Goal: Task Accomplishment & Management: Manage account settings

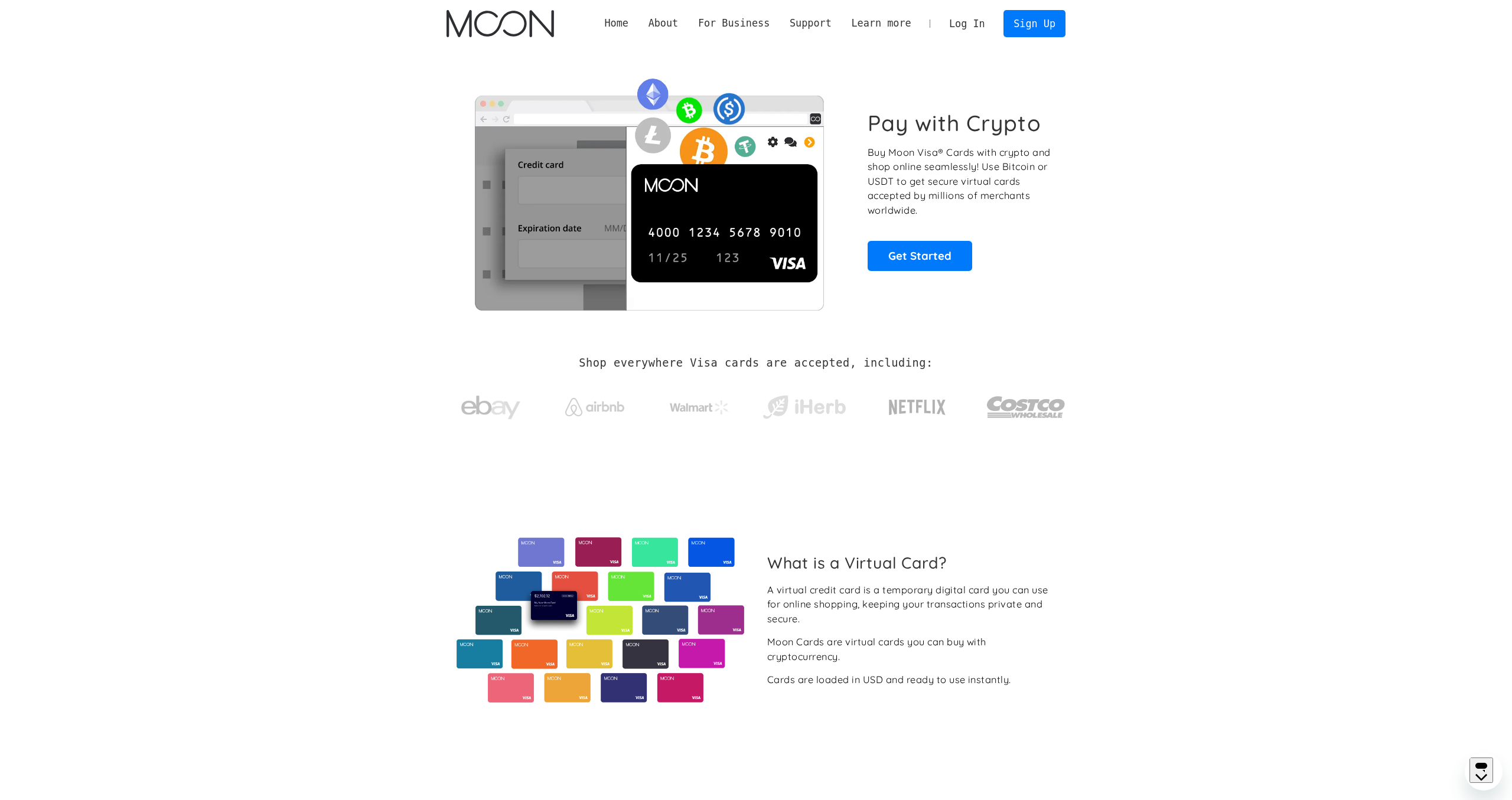
click at [957, 25] on link "Log In" at bounding box center [967, 23] width 56 height 26
click at [962, 24] on link "Log In" at bounding box center [967, 23] width 56 height 26
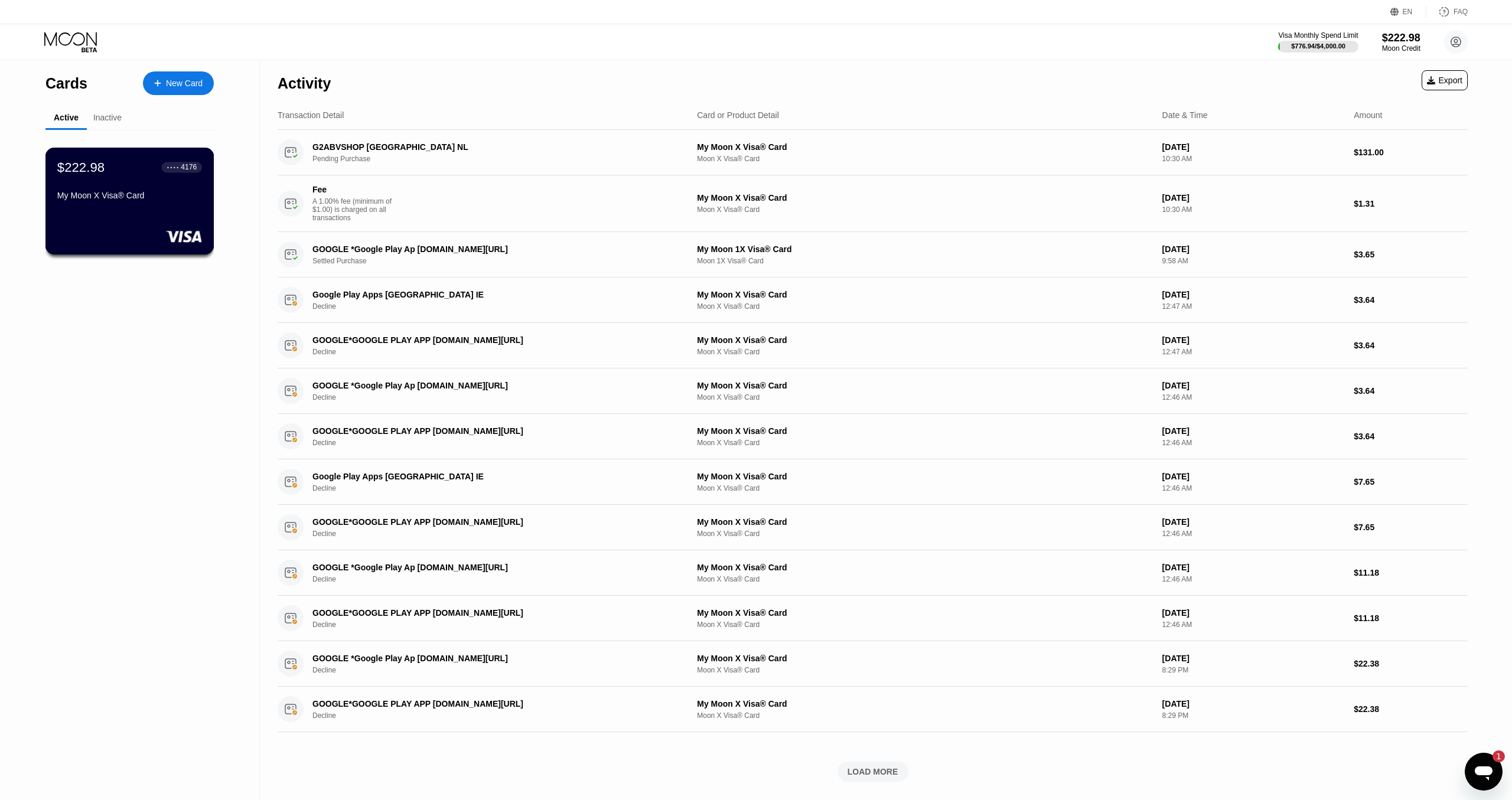
click at [117, 184] on div "$222.98 ● ● ● ● 4176 My Moon X Visa® Card" at bounding box center [130, 182] width 145 height 46
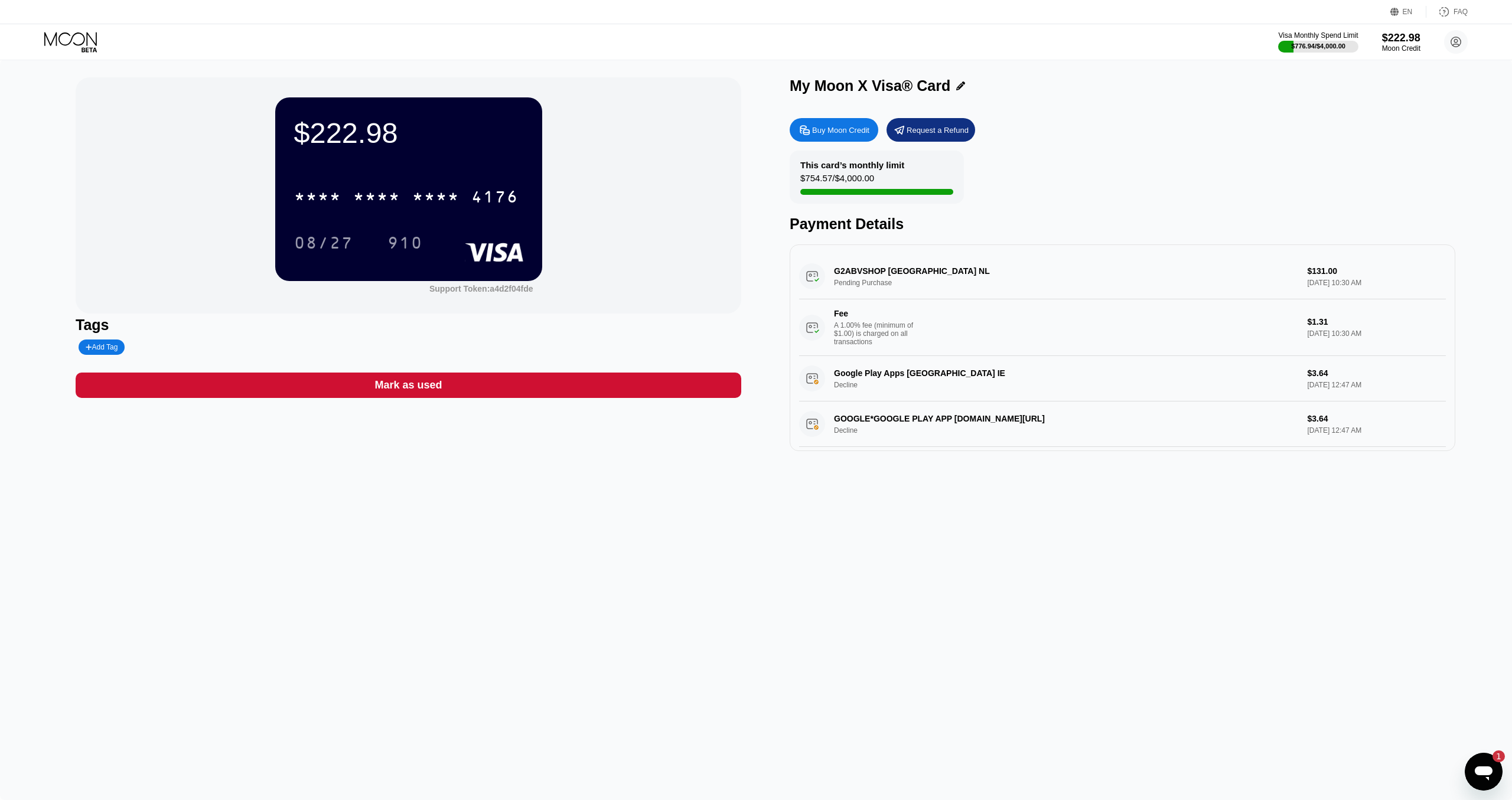
click at [445, 206] on div "* * * *" at bounding box center [436, 198] width 47 height 19
click at [310, 251] on div "08/27" at bounding box center [324, 244] width 59 height 19
click at [419, 243] on div "910" at bounding box center [405, 244] width 35 height 19
click at [363, 192] on div "6500" at bounding box center [376, 198] width 47 height 19
click at [343, 239] on div "08/27" at bounding box center [324, 244] width 59 height 19
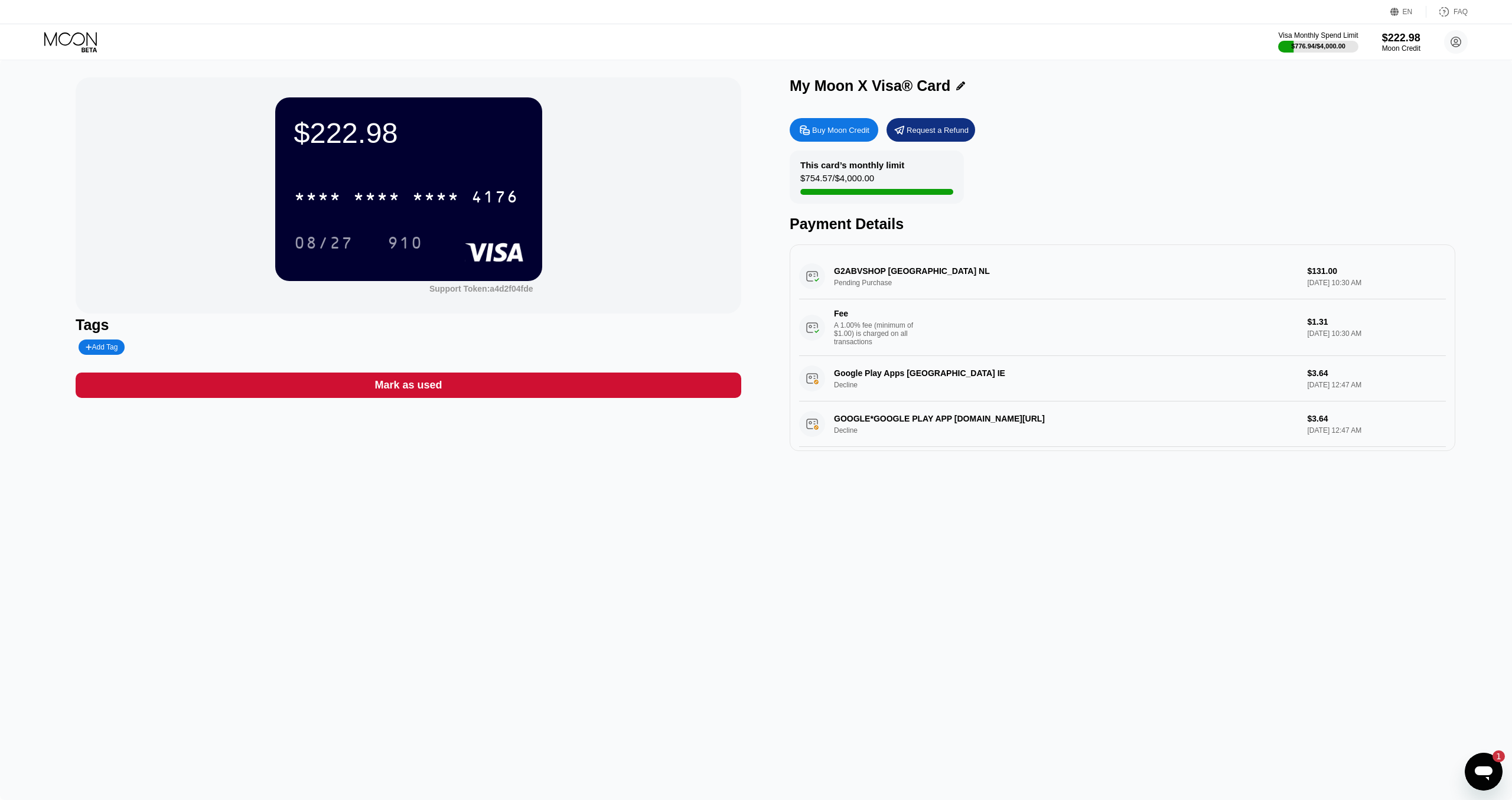
drag, startPoint x: 431, startPoint y: 241, endPoint x: 420, endPoint y: 243, distance: 11.2
click at [430, 241] on div "910" at bounding box center [414, 243] width 53 height 30
click at [419, 243] on div "910" at bounding box center [405, 244] width 35 height 19
click at [361, 190] on div "* * * * * * * * * * * * 4176" at bounding box center [406, 197] width 239 height 30
click at [357, 245] on div "08/27" at bounding box center [323, 243] width 77 height 30
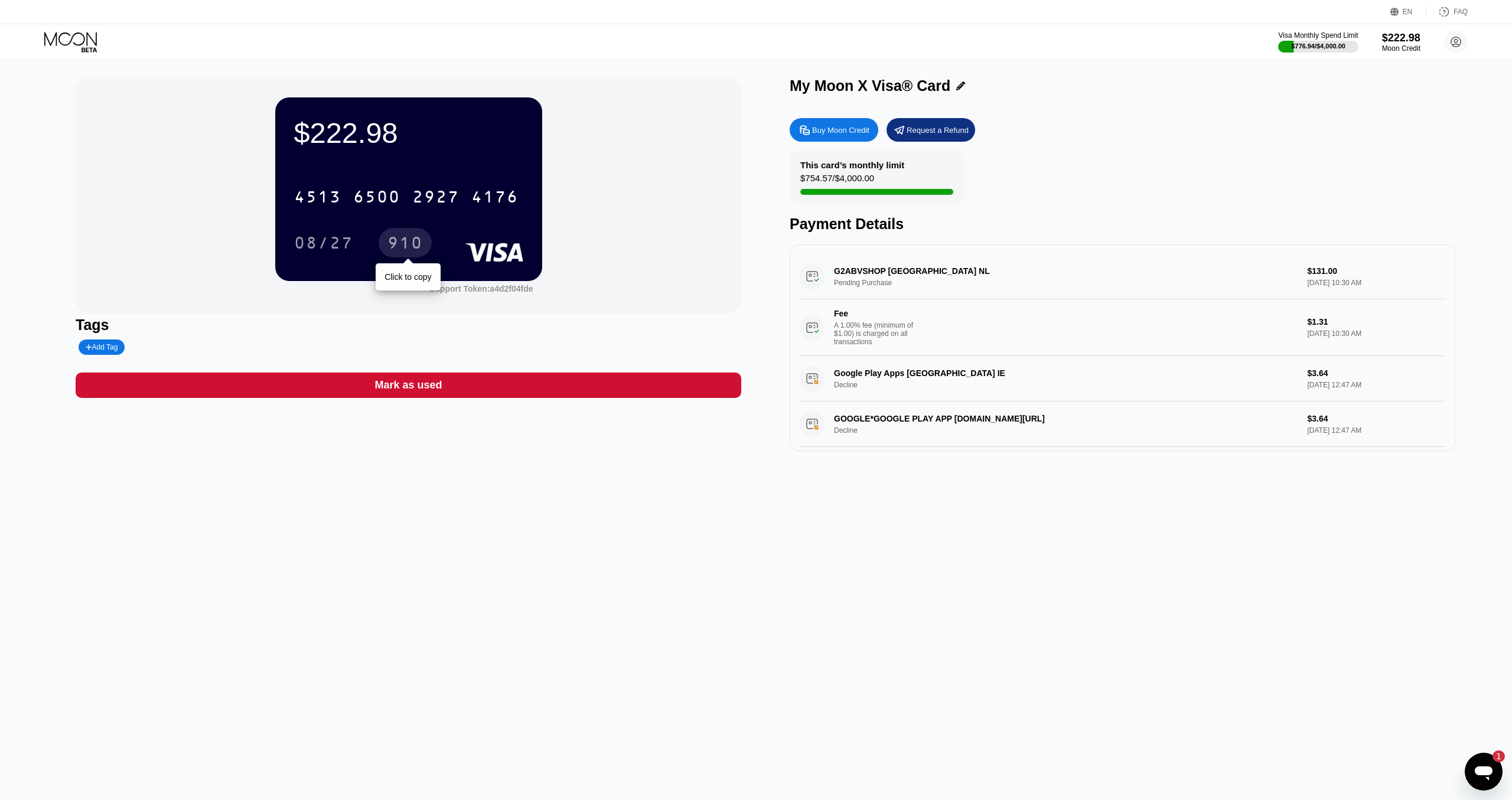
click at [413, 243] on div "910" at bounding box center [405, 244] width 35 height 19
click at [439, 184] on div "4513 6500 2927 4176" at bounding box center [409, 192] width 230 height 40
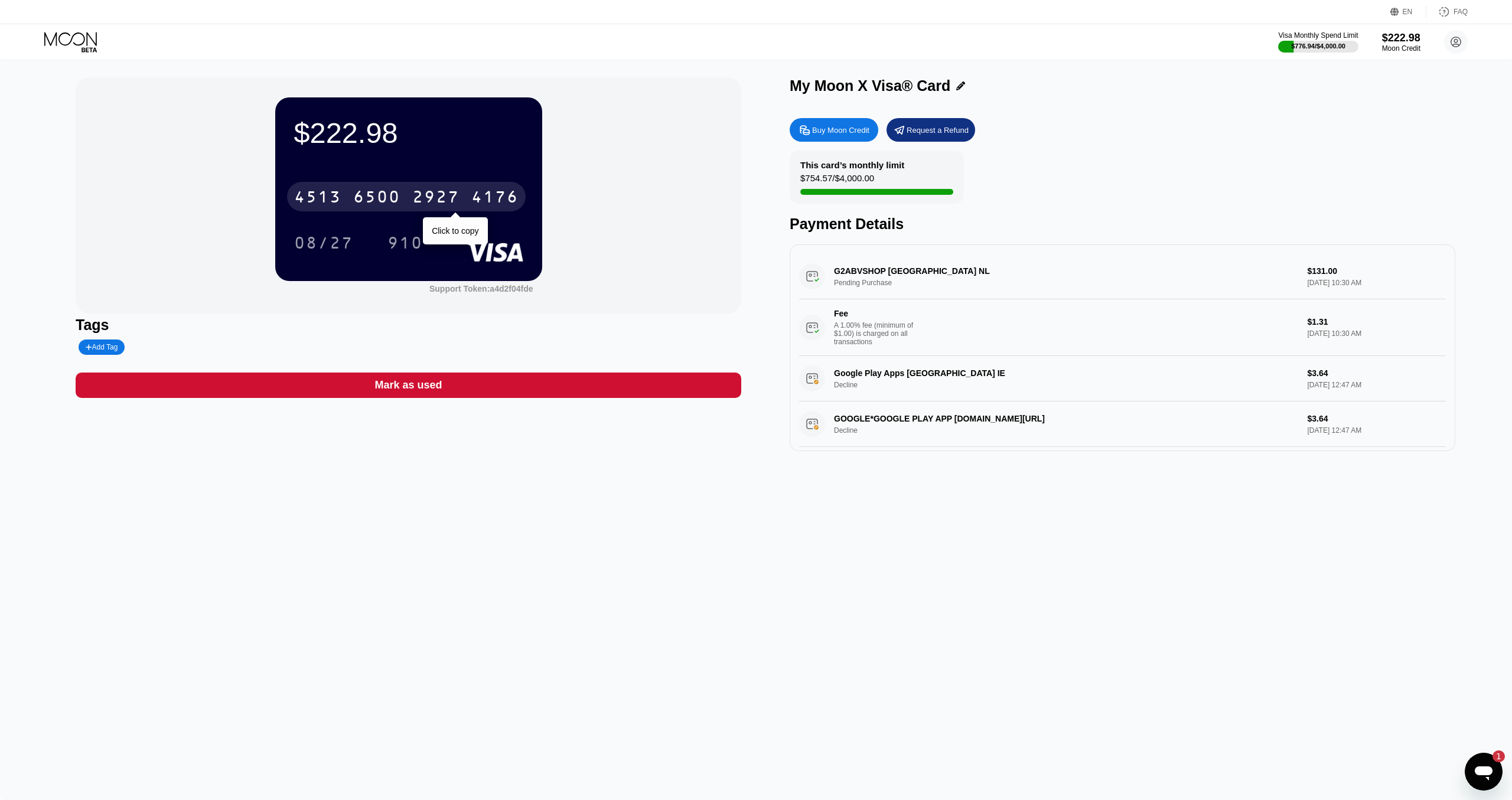
click at [439, 193] on div "2927" at bounding box center [436, 198] width 47 height 19
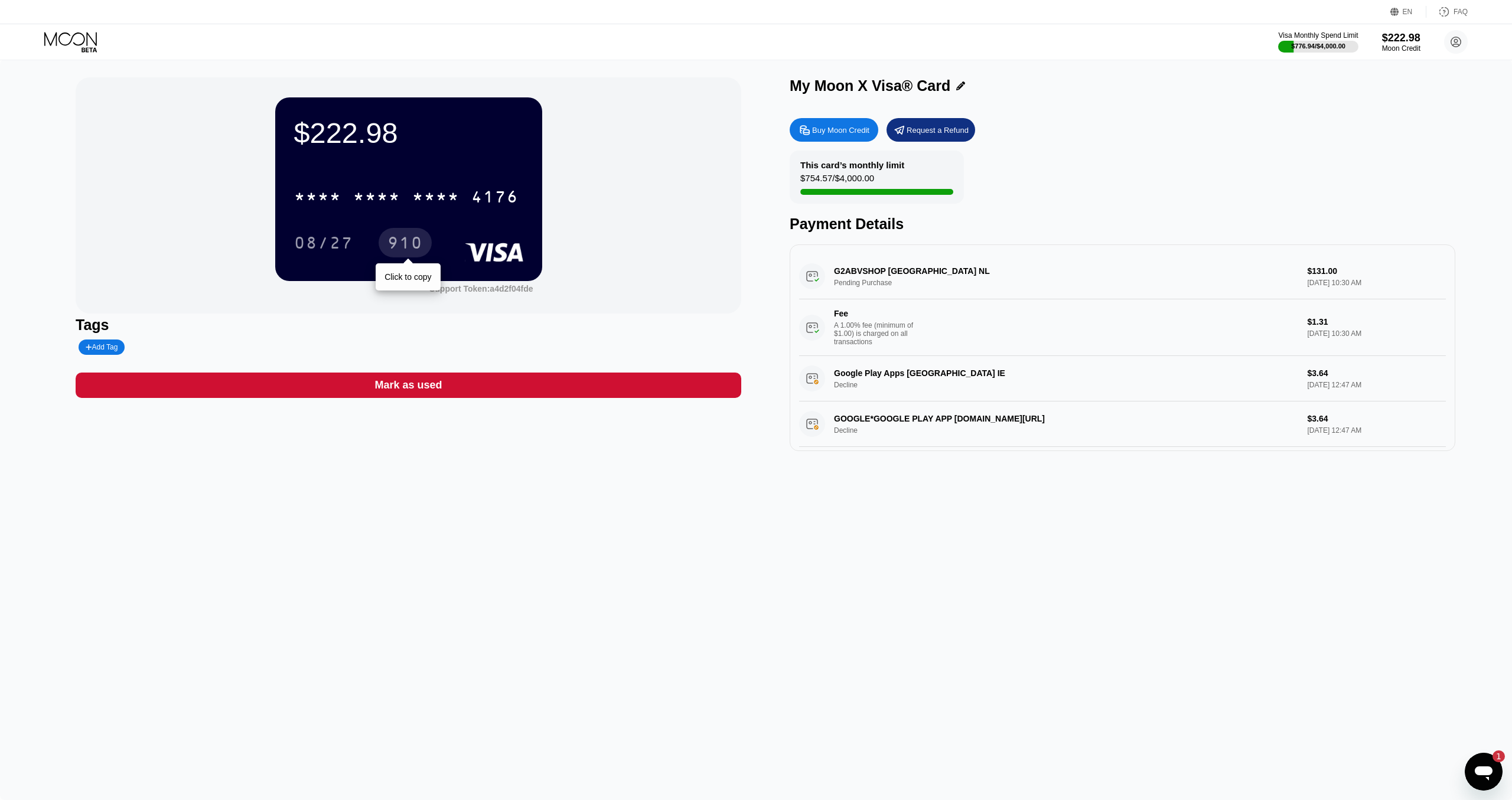
click at [412, 245] on div "910" at bounding box center [405, 244] width 35 height 19
drag, startPoint x: 1371, startPoint y: 276, endPoint x: 1380, endPoint y: 354, distance: 78.5
click at [1374, 276] on div "[PERSON_NAME] ONLINE-SHOP SATTLEDT AT Pending Purchase $118.34 [DATE] 8:29 AM F…" at bounding box center [1123, 305] width 647 height 102
click at [1186, 568] on div "$103.45 * * * * * * * * * * * * 4176 08/27 910 Support Token: a4d2f04fde Tags A…" at bounding box center [756, 429] width 1512 height 741
